Goal: Information Seeking & Learning: Learn about a topic

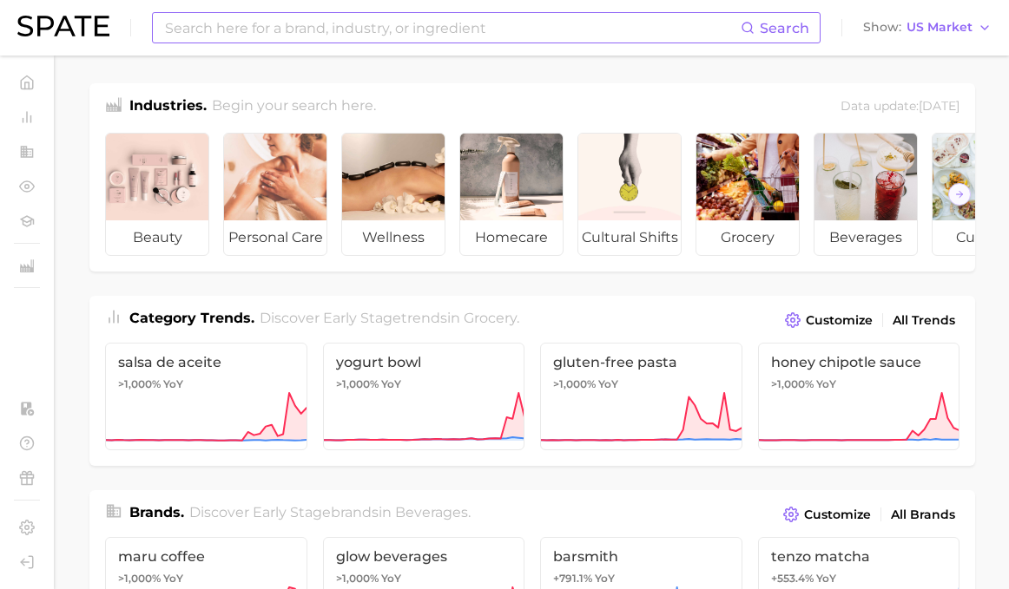
click at [323, 25] on input at bounding box center [451, 28] width 577 height 30
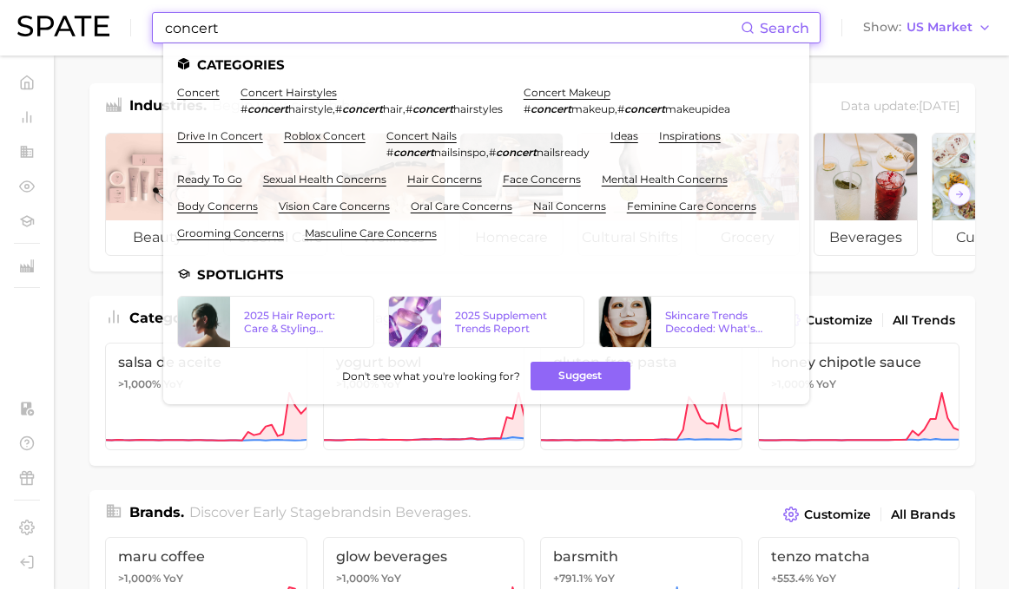
type input "concert"
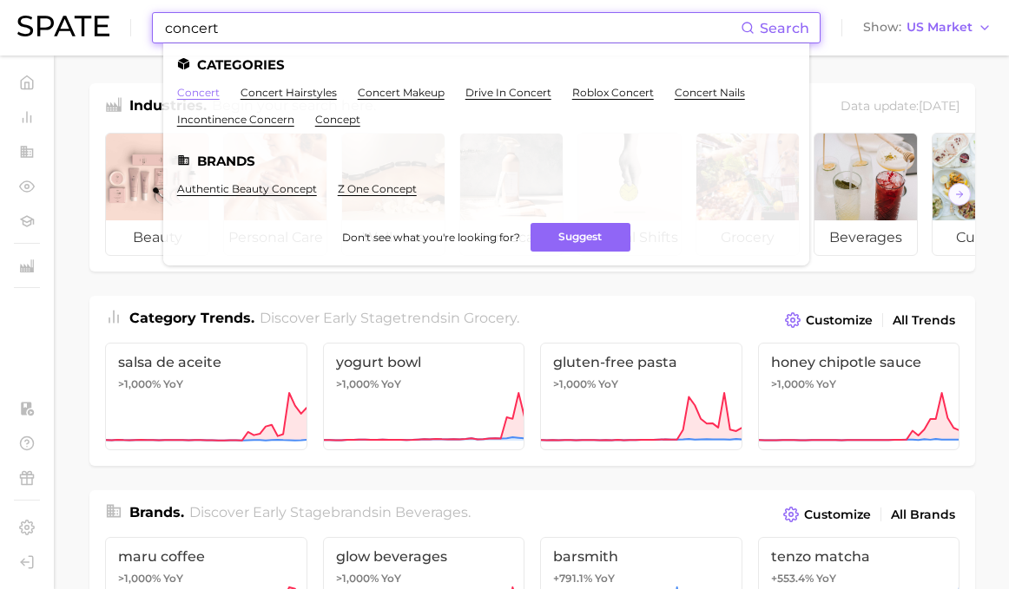
click at [204, 95] on link "concert" at bounding box center [198, 92] width 43 height 13
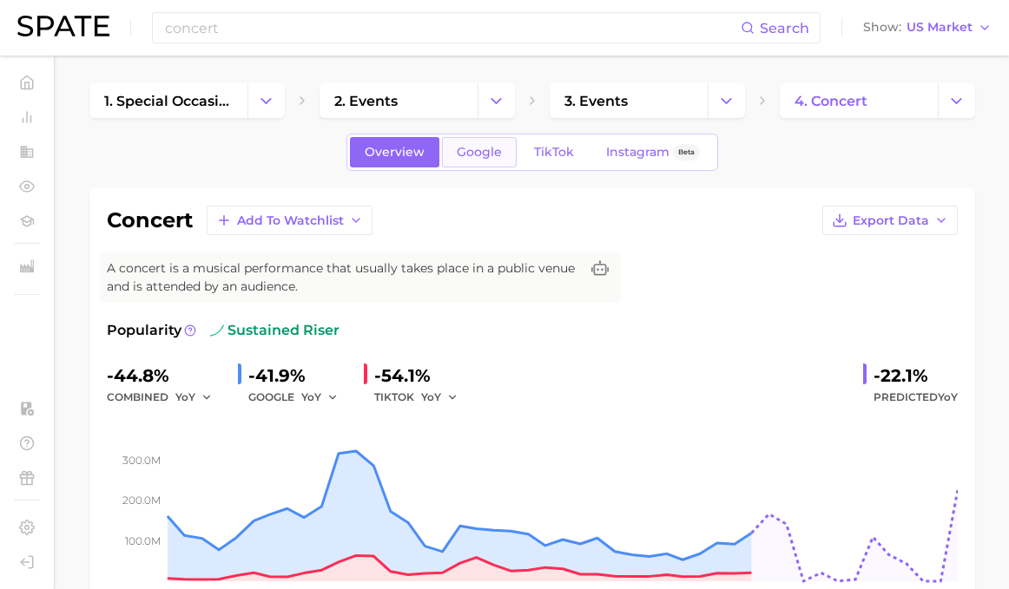
click at [486, 155] on span "Google" at bounding box center [479, 152] width 45 height 15
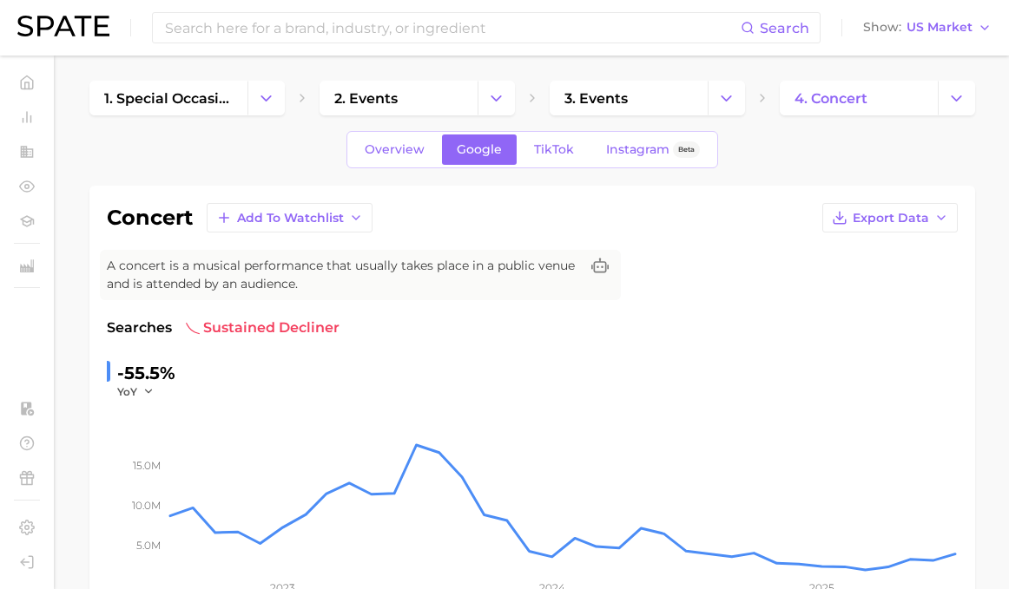
scroll to position [1, 0]
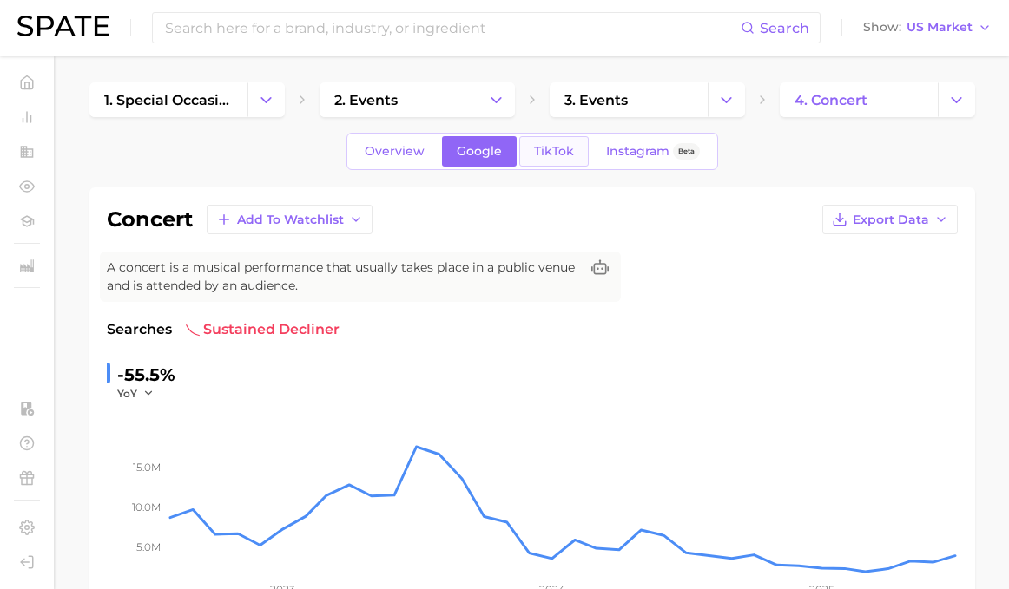
click at [552, 161] on link "TikTok" at bounding box center [553, 151] width 69 height 30
